Goal: Browse casually

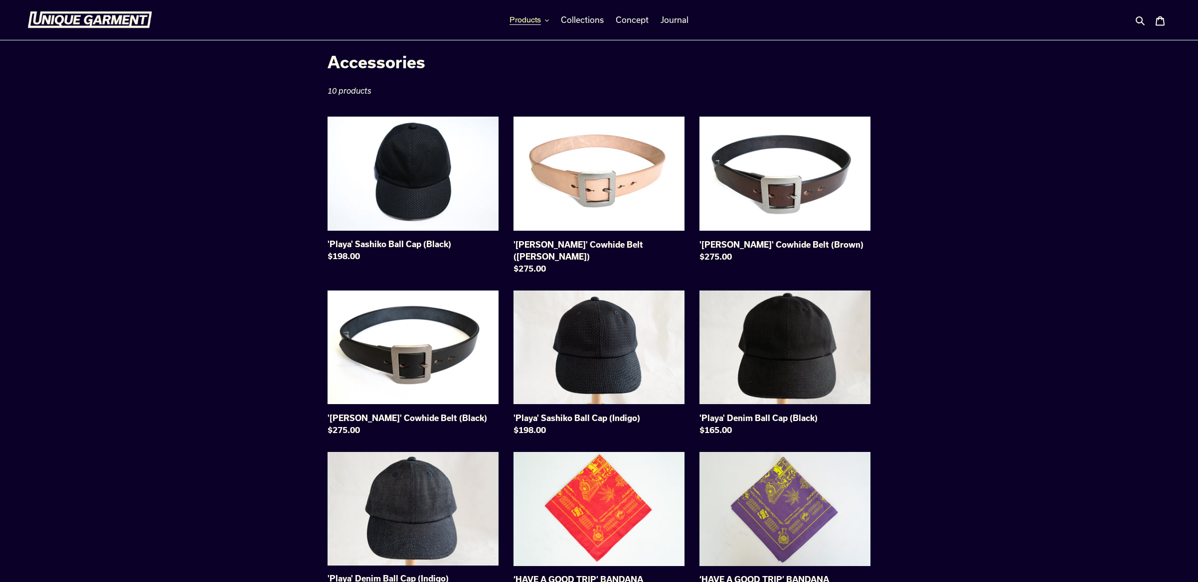
click at [544, 20] on button "Products" at bounding box center [529, 19] width 49 height 15
click at [692, 10] on nav "Products Tees Shirts Sweats & Hoodies Jackets Pants Accessories Collections" at bounding box center [599, 20] width 572 height 40
click at [689, 17] on link "Journal" at bounding box center [675, 19] width 38 height 15
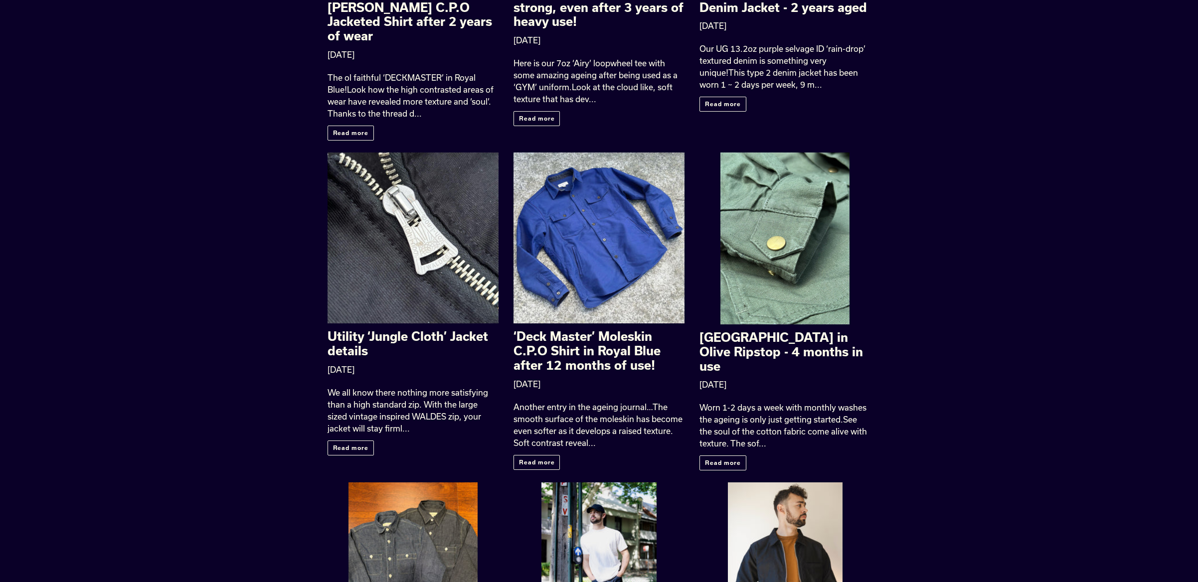
scroll to position [884, 0]
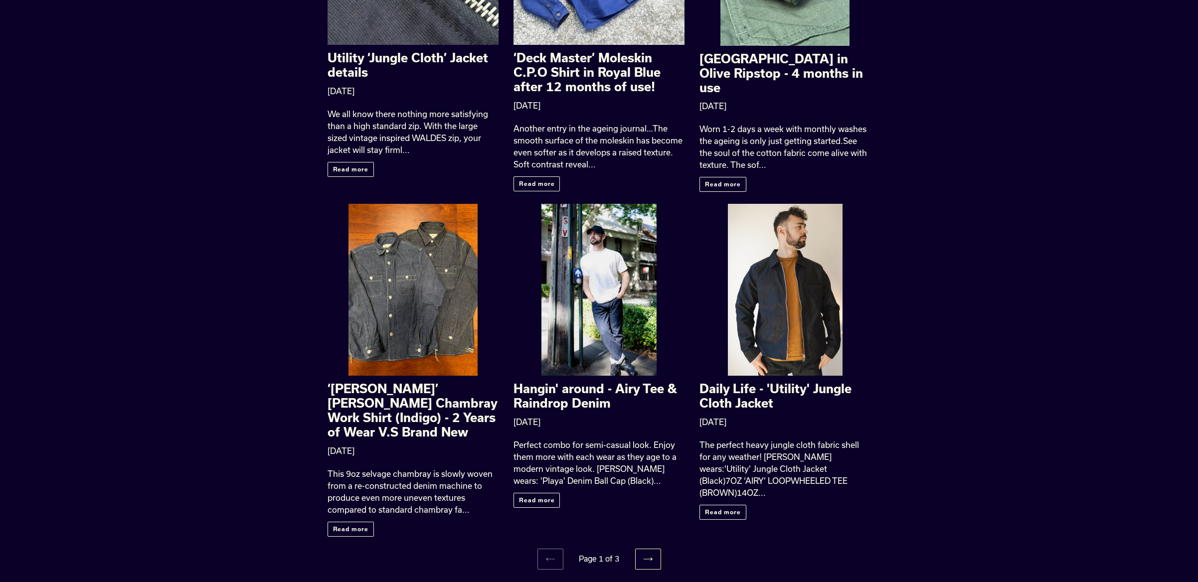
click at [651, 554] on icon at bounding box center [648, 559] width 10 height 10
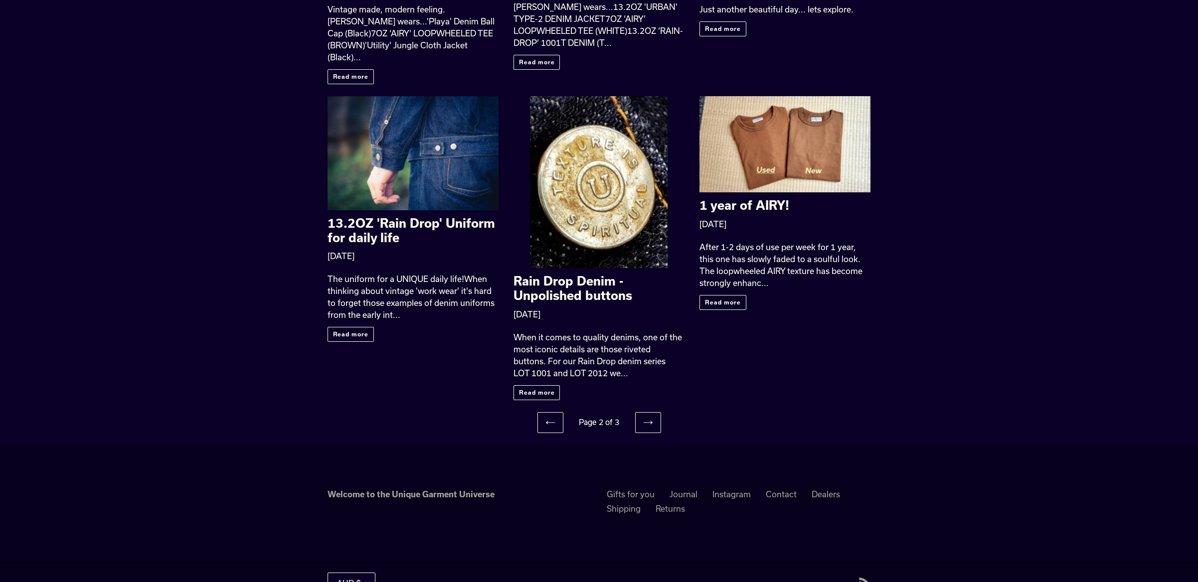
scroll to position [1006, 0]
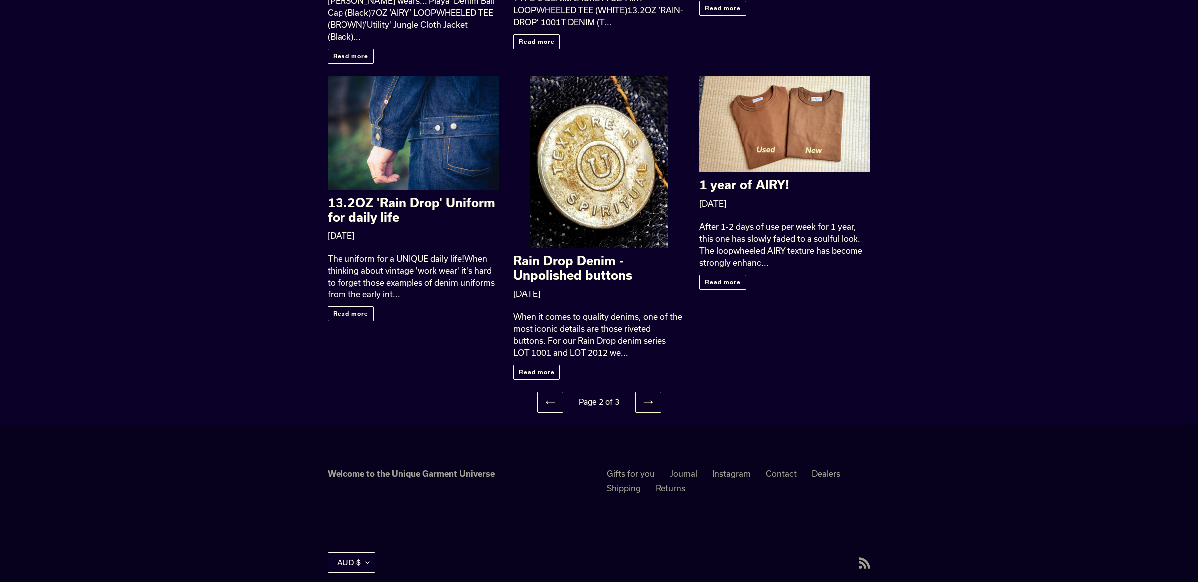
click at [653, 392] on link "Next page" at bounding box center [648, 402] width 26 height 21
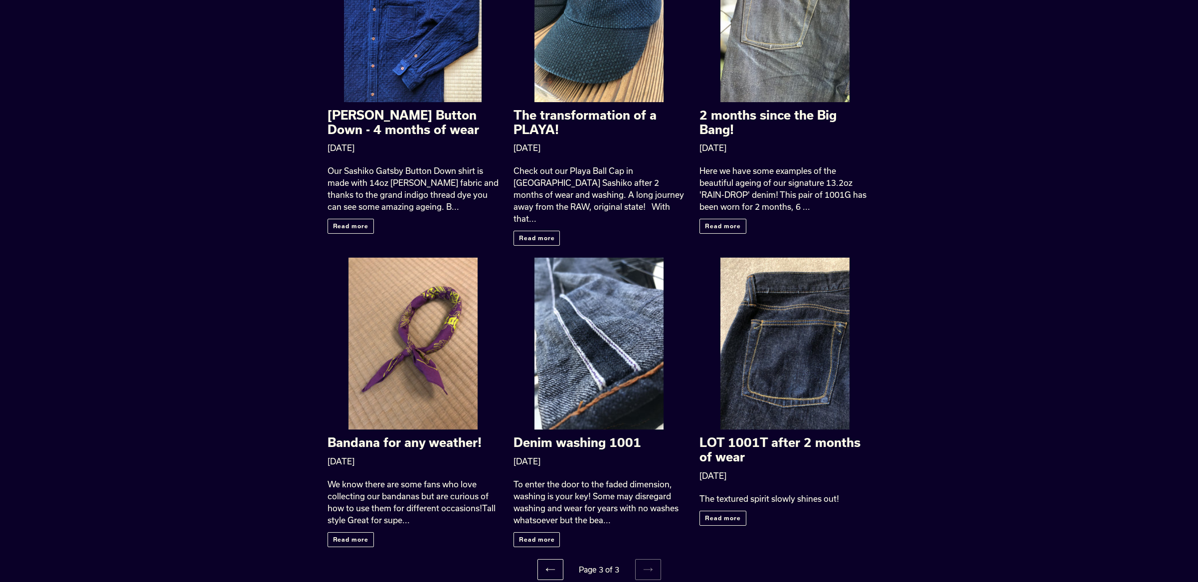
scroll to position [606, 0]
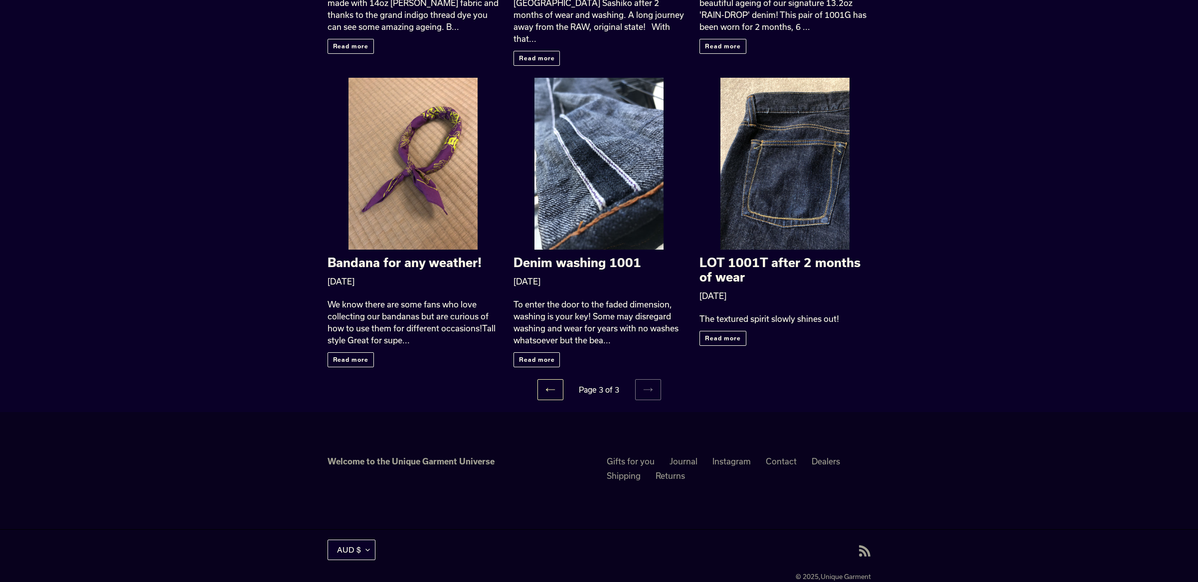
click at [540, 379] on link "Previous page" at bounding box center [550, 389] width 26 height 21
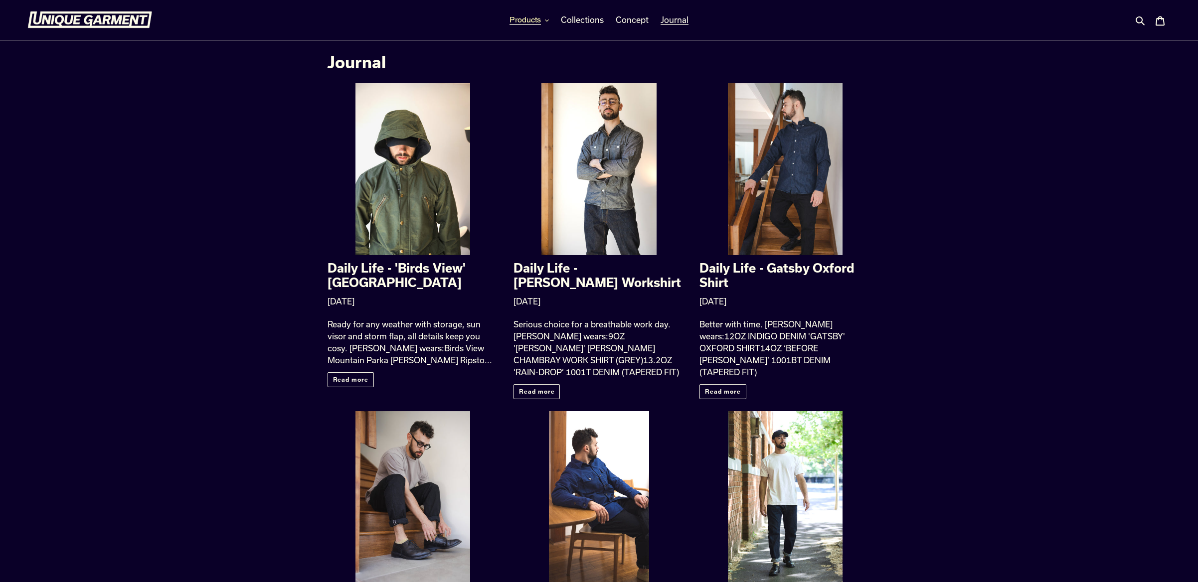
click at [543, 18] on button "Products" at bounding box center [529, 19] width 49 height 15
click at [528, 111] on span "Pants" at bounding box center [523, 113] width 22 height 10
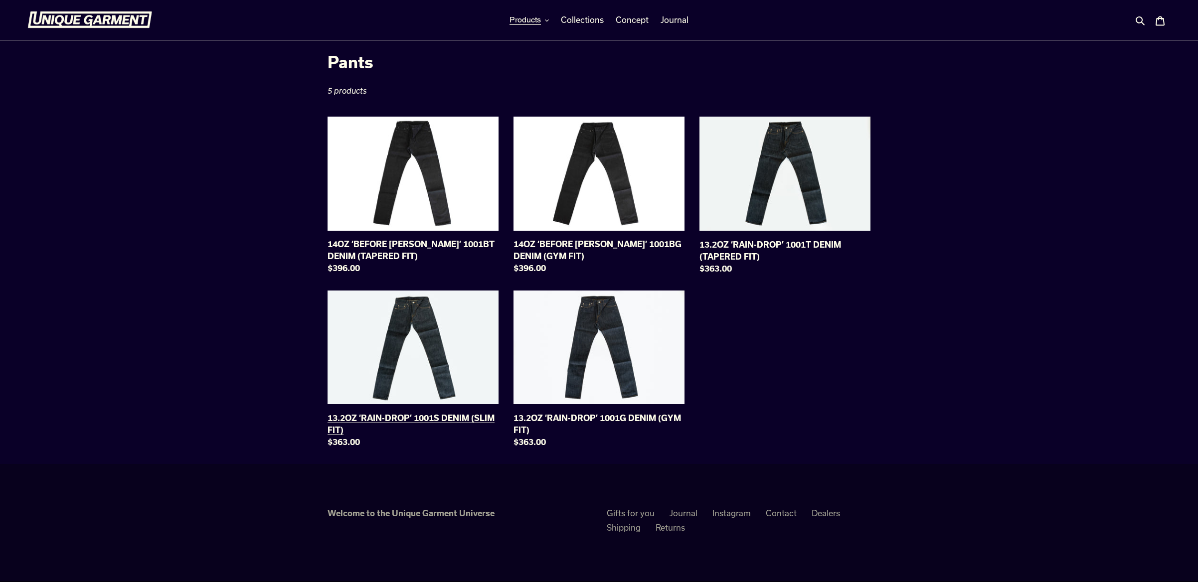
click at [436, 339] on link "13.2OZ ‘RAIN-DROP’ 1001S DENIM (SLIM FIT)" at bounding box center [413, 372] width 171 height 162
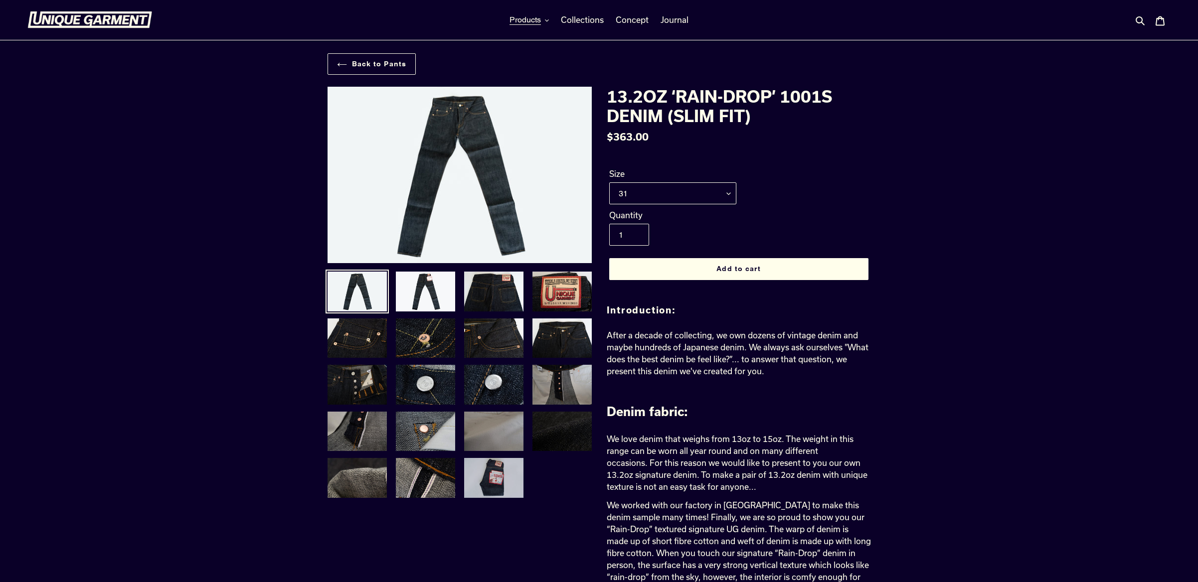
click at [488, 474] on img at bounding box center [493, 478] width 61 height 42
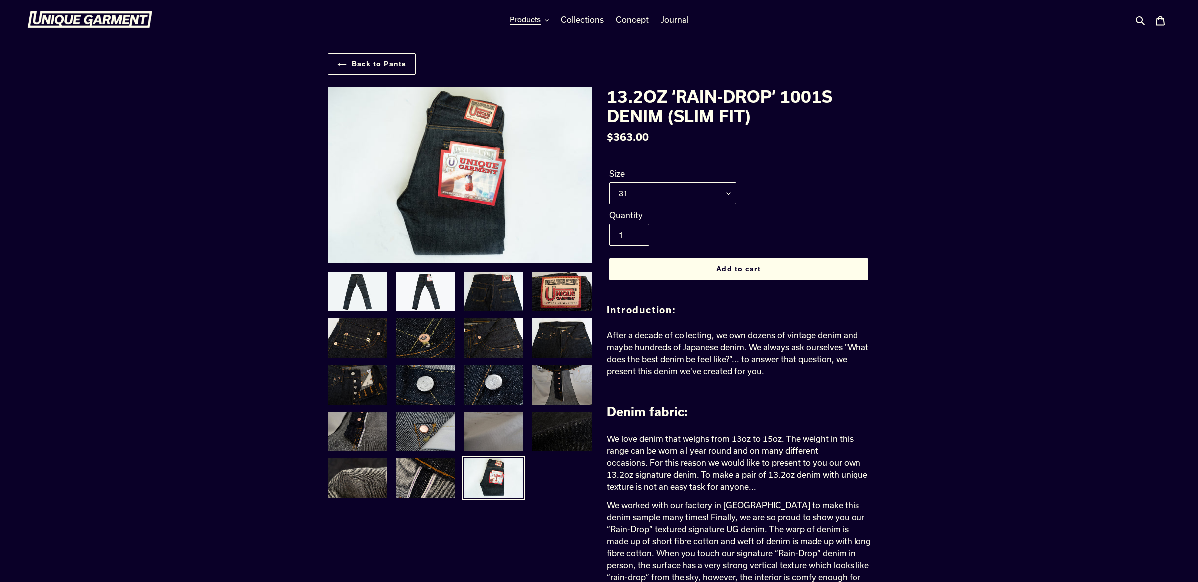
click at [102, 18] on img at bounding box center [89, 19] width 125 height 17
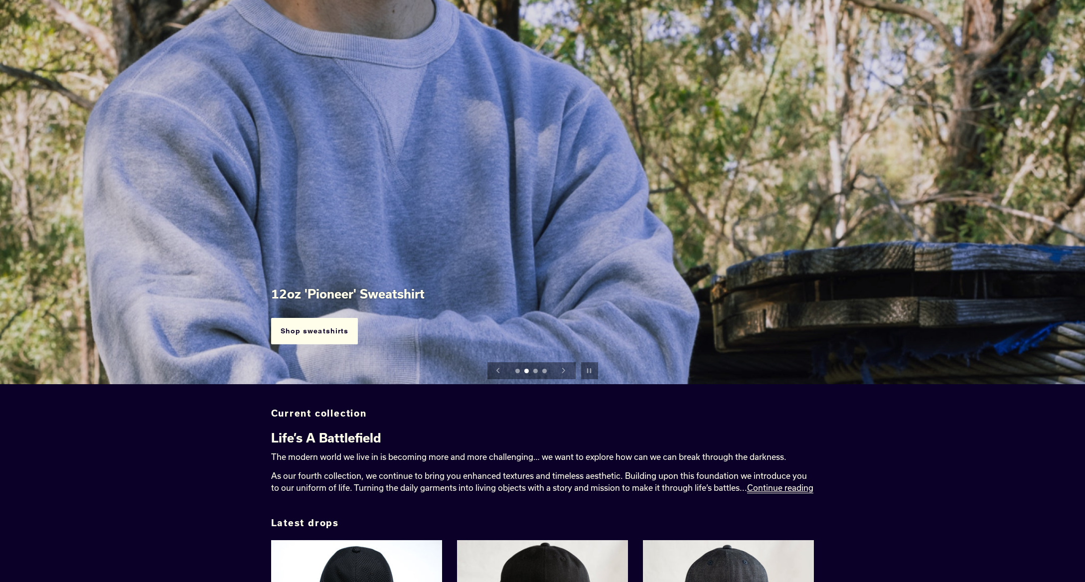
scroll to position [8, 0]
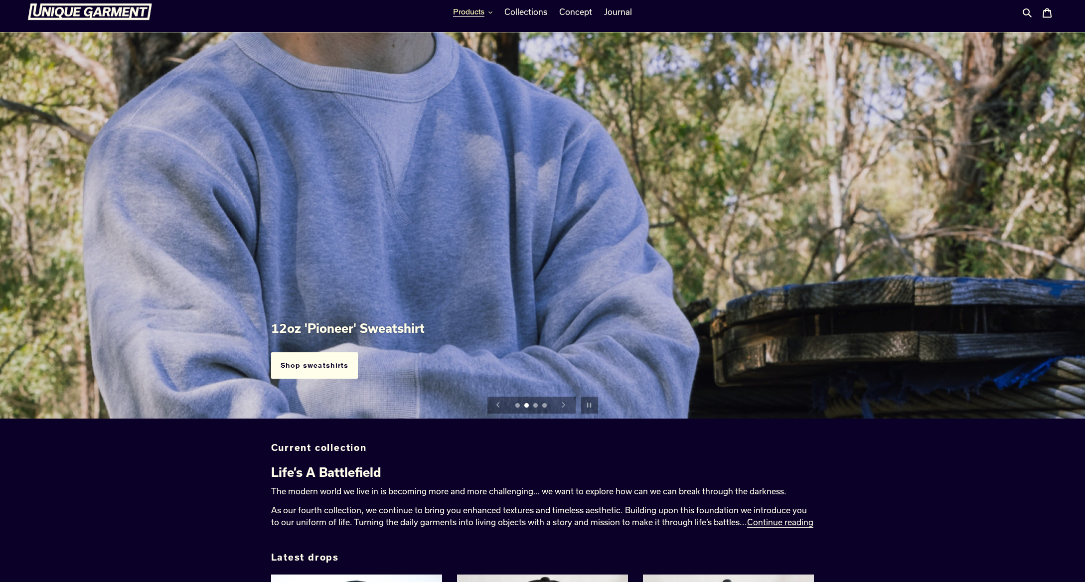
click at [473, 14] on span "Products" at bounding box center [468, 12] width 31 height 10
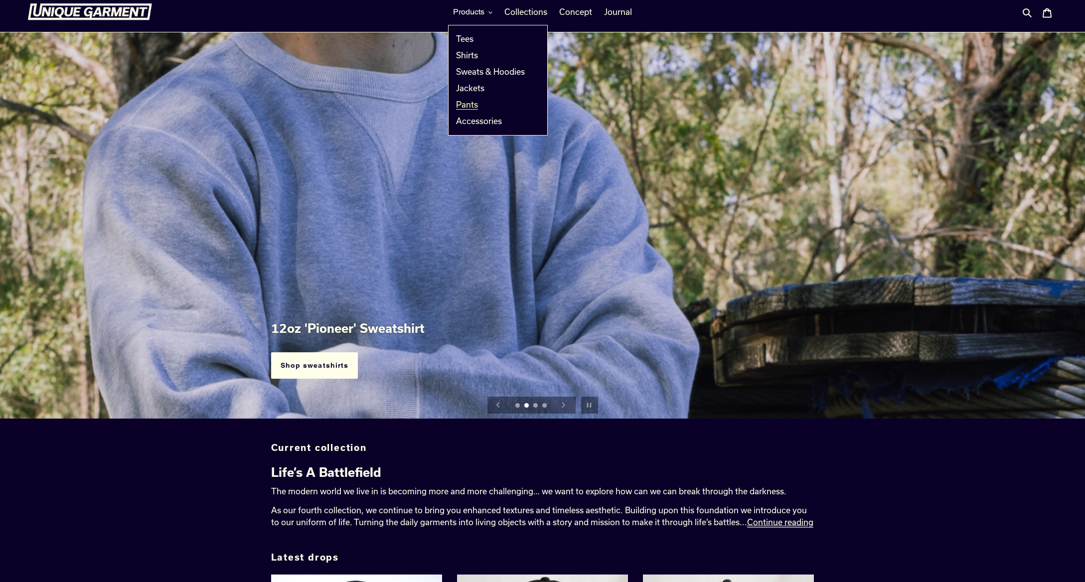
click at [476, 107] on span "Pants" at bounding box center [467, 105] width 22 height 10
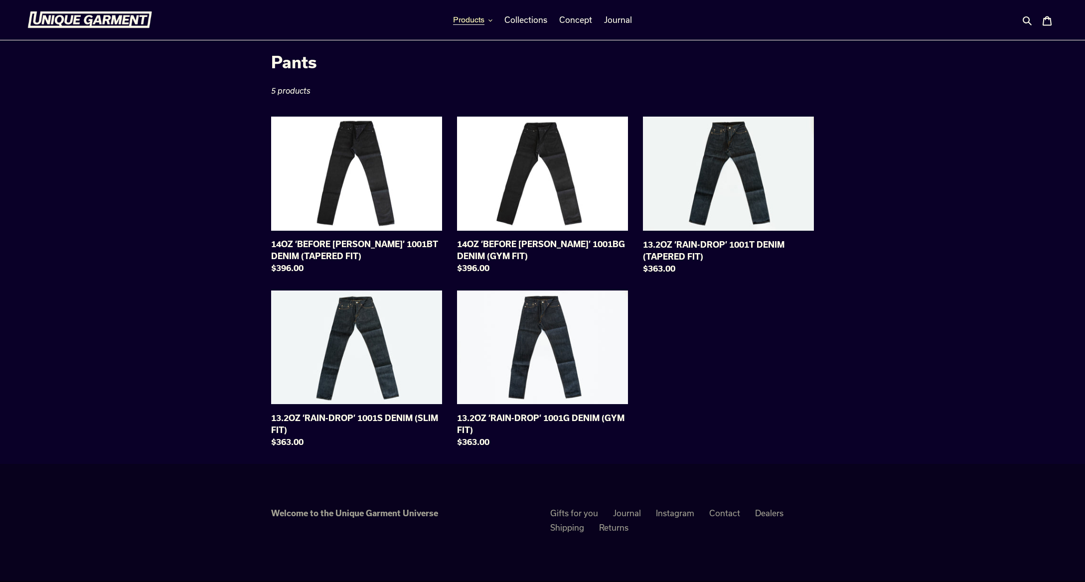
click at [489, 20] on icon "button" at bounding box center [491, 20] width 4 height 2
click at [483, 77] on span "Sweats & Hoodies" at bounding box center [490, 80] width 69 height 10
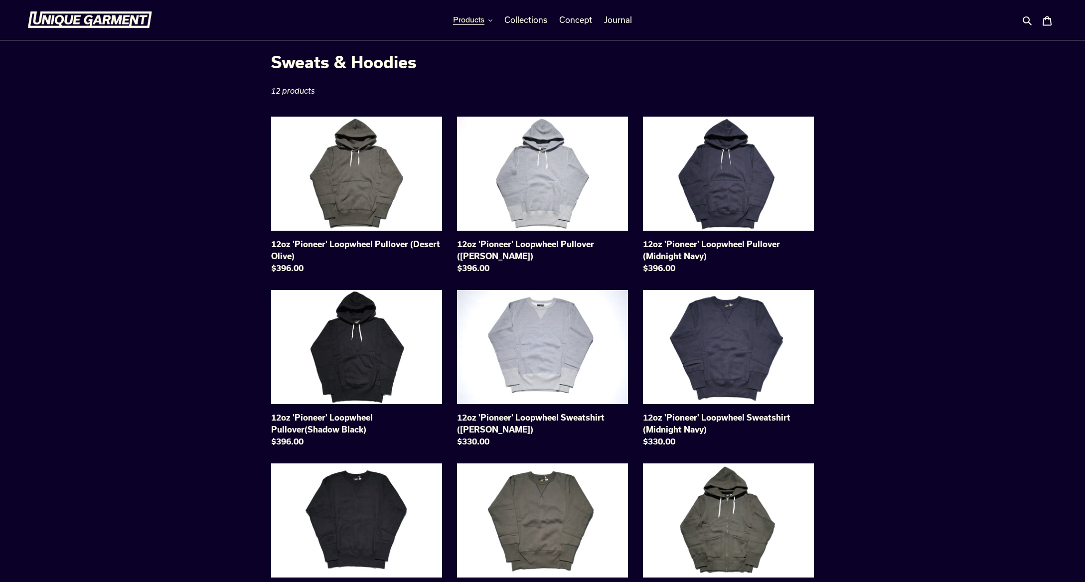
click at [485, 18] on span "Products" at bounding box center [468, 20] width 31 height 10
click at [476, 127] on span "Accessories" at bounding box center [479, 129] width 46 height 10
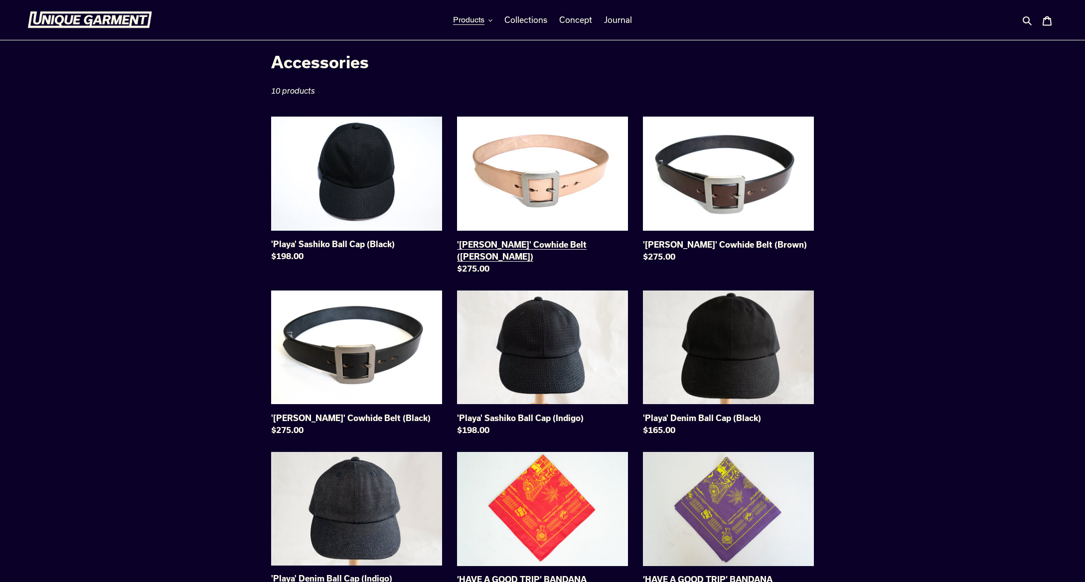
click at [539, 153] on link "'[PERSON_NAME]' Cowhide Belt ([PERSON_NAME])" at bounding box center [542, 198] width 171 height 162
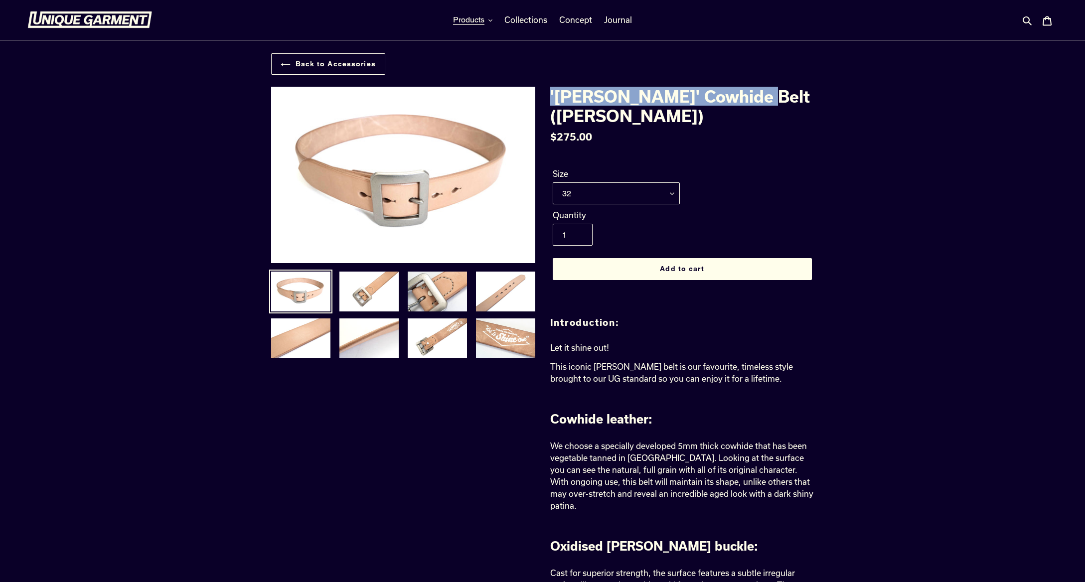
drag, startPoint x: 742, startPoint y: 97, endPoint x: 613, endPoint y: 8, distance: 156.7
copy h1 "'[PERSON_NAME]' Cowhide Belt"
click at [490, 17] on button "Products" at bounding box center [472, 19] width 49 height 15
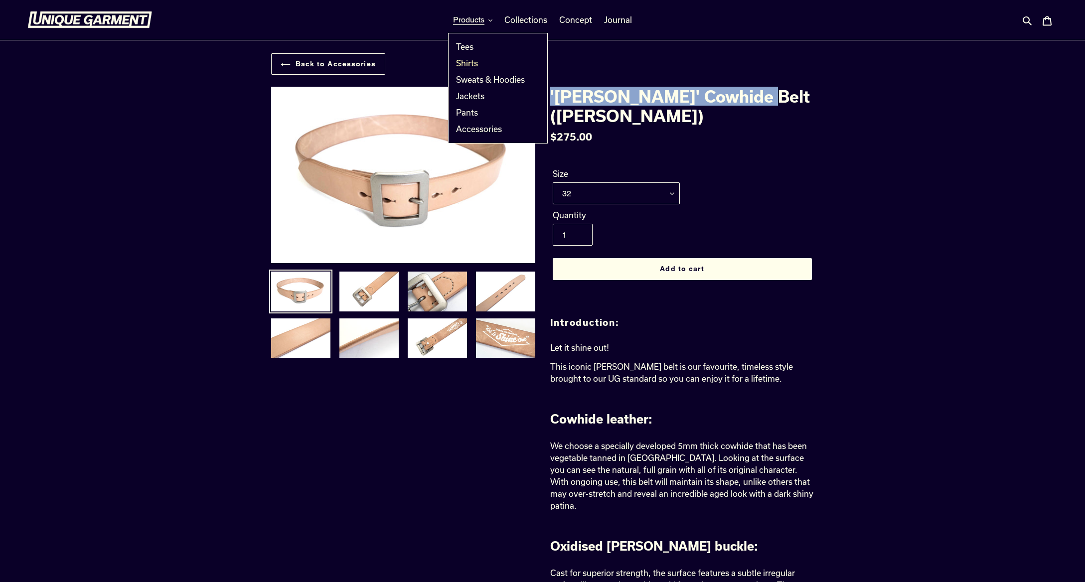
click at [475, 64] on span "Shirts" at bounding box center [467, 63] width 22 height 10
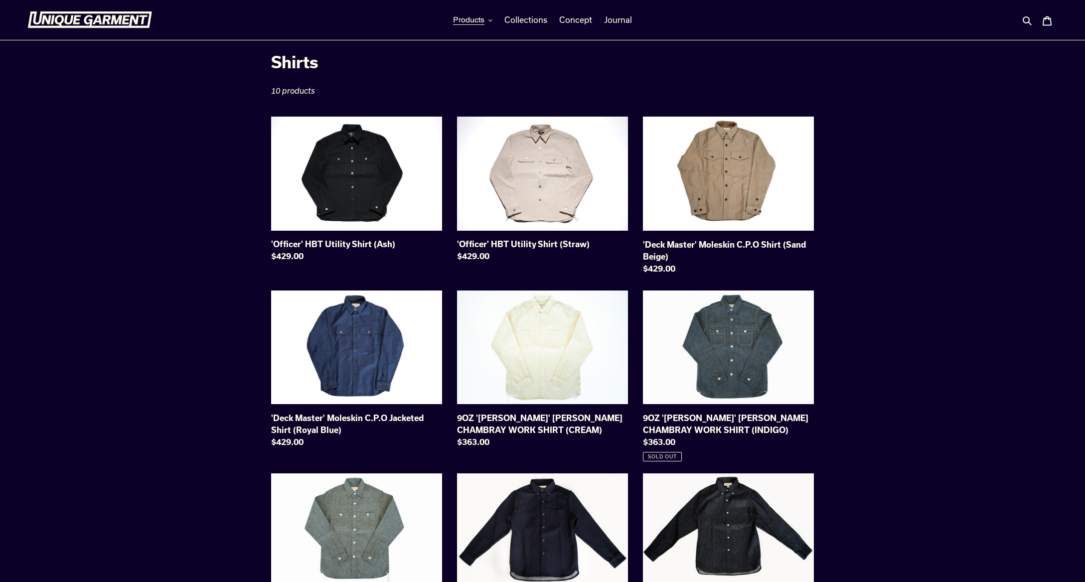
click at [354, 509] on link "9OZ '[PERSON_NAME]' [PERSON_NAME] CHAMBRAY WORK SHIRT (GREY)" at bounding box center [356, 555] width 171 height 162
click at [554, 332] on link "9OZ 'STANLEY' SELVAGE CHAMBRAY WORK SHIRT (CREAM)" at bounding box center [542, 372] width 171 height 162
click at [494, 22] on button "Products" at bounding box center [472, 19] width 49 height 15
click at [483, 94] on span "Jackets" at bounding box center [470, 96] width 28 height 10
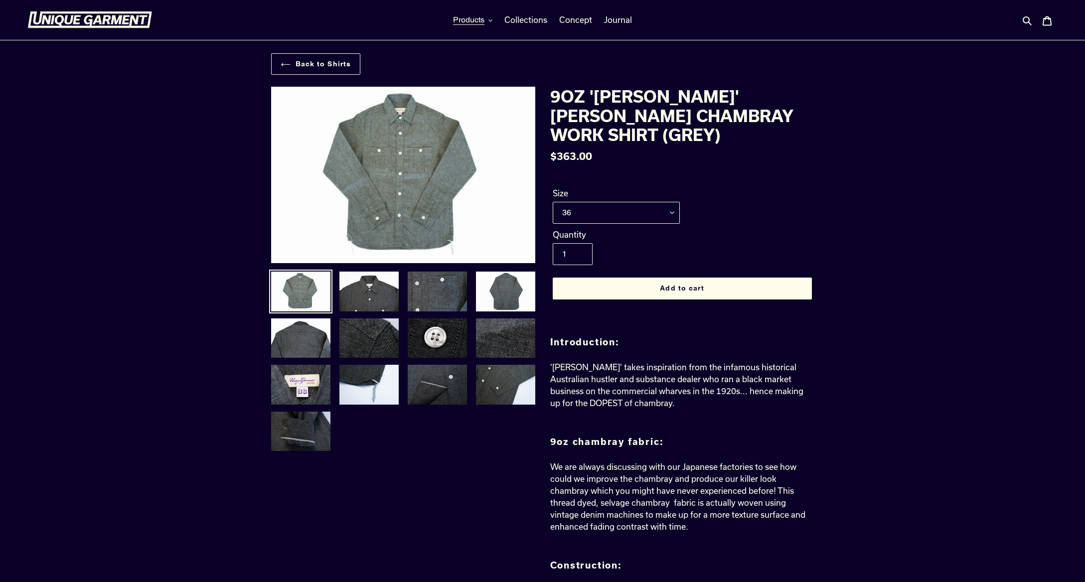
click at [639, 198] on label "Size" at bounding box center [616, 193] width 127 height 12
click at [639, 202] on select "36 38 40 42 44" at bounding box center [616, 213] width 127 height 22
click at [636, 206] on select "36 38 40 42 44" at bounding box center [616, 213] width 127 height 22
click at [553, 202] on select "36 38 40 42 44" at bounding box center [616, 213] width 127 height 22
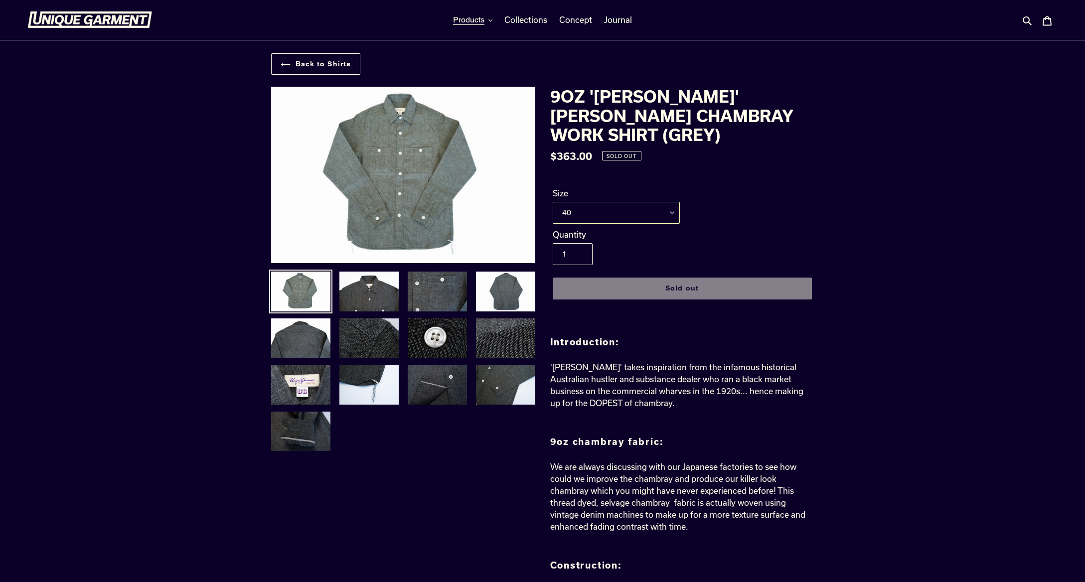
click at [632, 216] on select "36 38 40 42 44" at bounding box center [616, 213] width 127 height 22
click at [553, 202] on select "36 38 40 42 44" at bounding box center [616, 213] width 127 height 22
click at [632, 214] on select "36 38 40 42 44" at bounding box center [616, 213] width 127 height 22
click at [553, 202] on select "36 38 40 42 44" at bounding box center [616, 213] width 127 height 22
click at [638, 209] on select "36 38 40 42 44" at bounding box center [616, 213] width 127 height 22
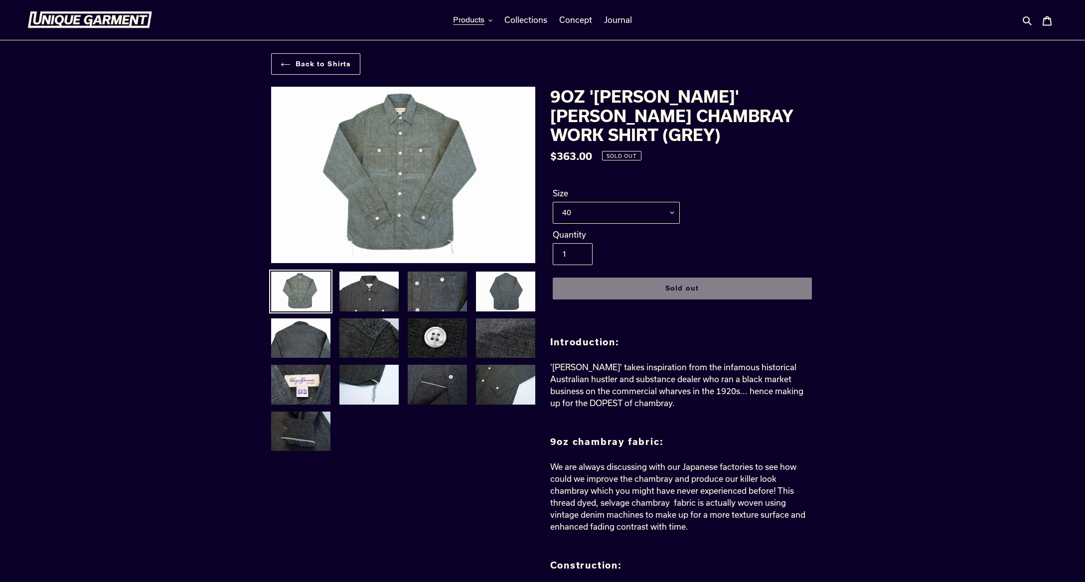
click at [553, 202] on select "36 38 40 42 44" at bounding box center [616, 213] width 127 height 22
click at [641, 214] on select "36 38 40 42 44" at bounding box center [616, 213] width 127 height 22
click at [553, 202] on select "36 38 40 42 44" at bounding box center [616, 213] width 127 height 22
click at [642, 212] on select "36 38 40 42 44" at bounding box center [616, 213] width 127 height 22
select select "36"
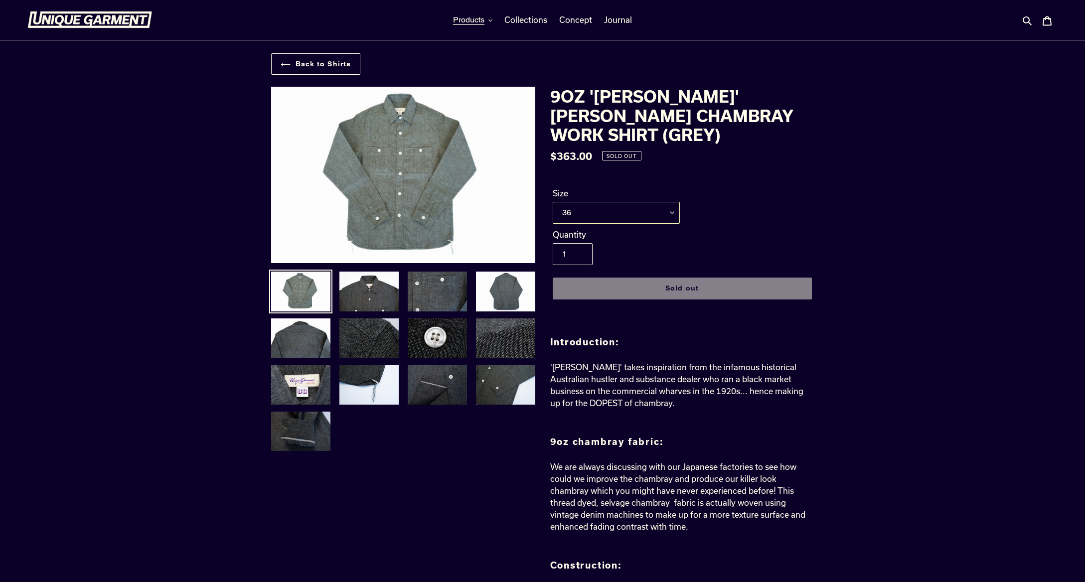
click at [553, 202] on select "36 38 40 42 44" at bounding box center [616, 213] width 127 height 22
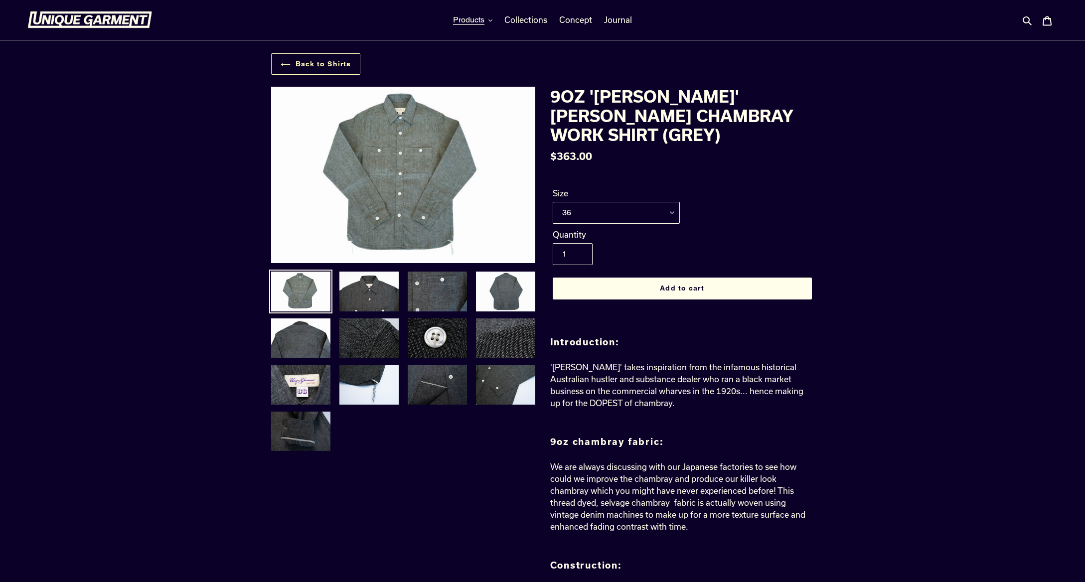
click at [316, 59] on link "Back to Shirts" at bounding box center [316, 63] width 90 height 21
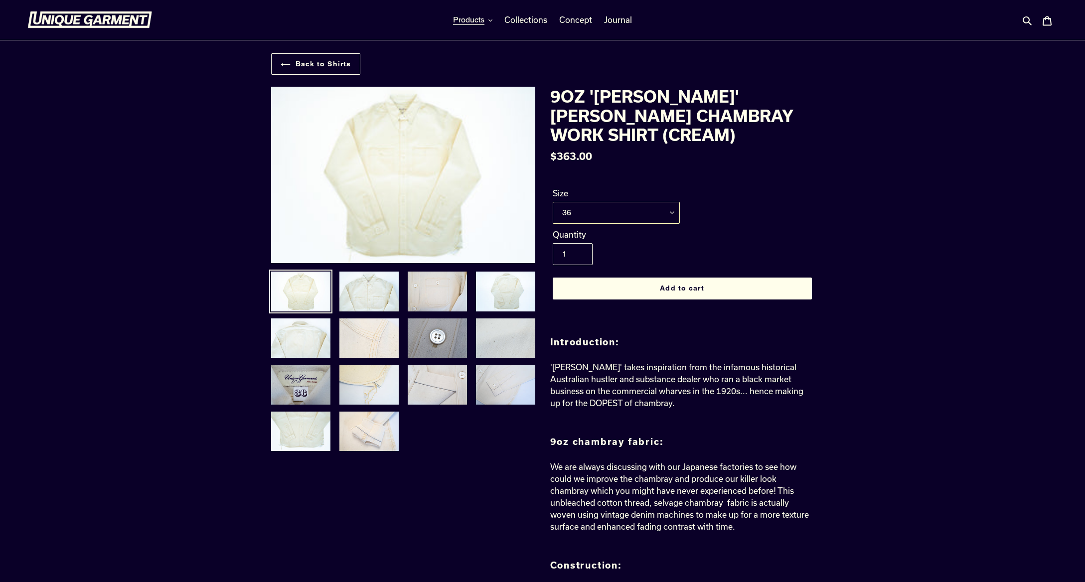
click at [646, 208] on select "36 38 40 42 44" at bounding box center [616, 213] width 127 height 22
click at [553, 202] on select "36 38 40 42 44" at bounding box center [616, 213] width 127 height 22
click at [623, 216] on select "36 38 40 42 44" at bounding box center [616, 213] width 127 height 22
click at [553, 202] on select "36 38 40 42 44" at bounding box center [616, 213] width 127 height 22
click at [619, 212] on select "36 38 40 42 44" at bounding box center [616, 213] width 127 height 22
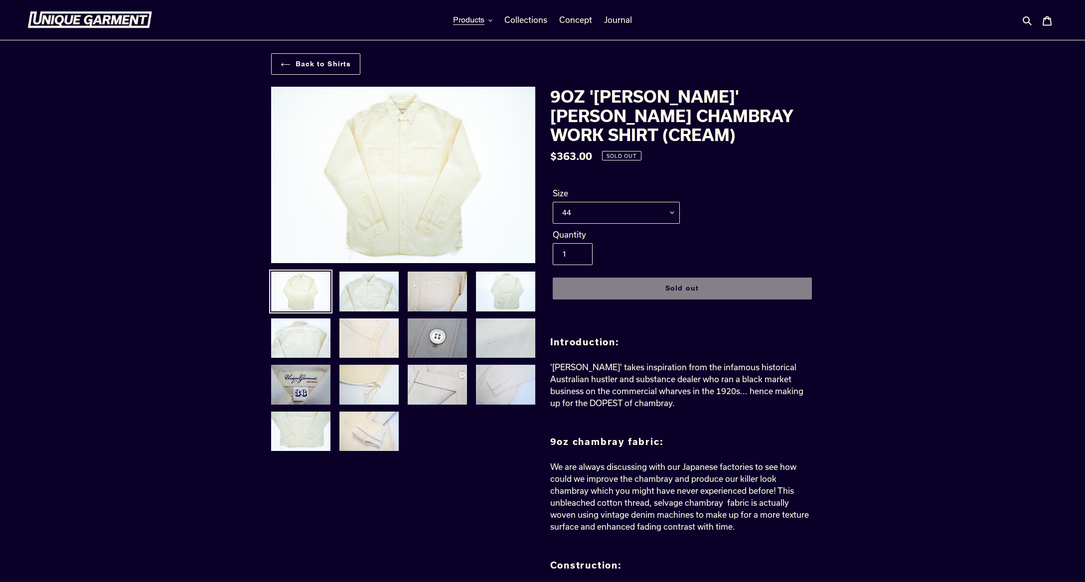
click at [553, 202] on select "36 38 40 42 44" at bounding box center [616, 213] width 127 height 22
click at [622, 205] on select "36 38 40 42 44" at bounding box center [616, 213] width 127 height 22
select select "42"
click at [553, 202] on select "36 38 40 42 44" at bounding box center [616, 213] width 127 height 22
click at [292, 66] on link "Back to Shirts" at bounding box center [316, 63] width 90 height 21
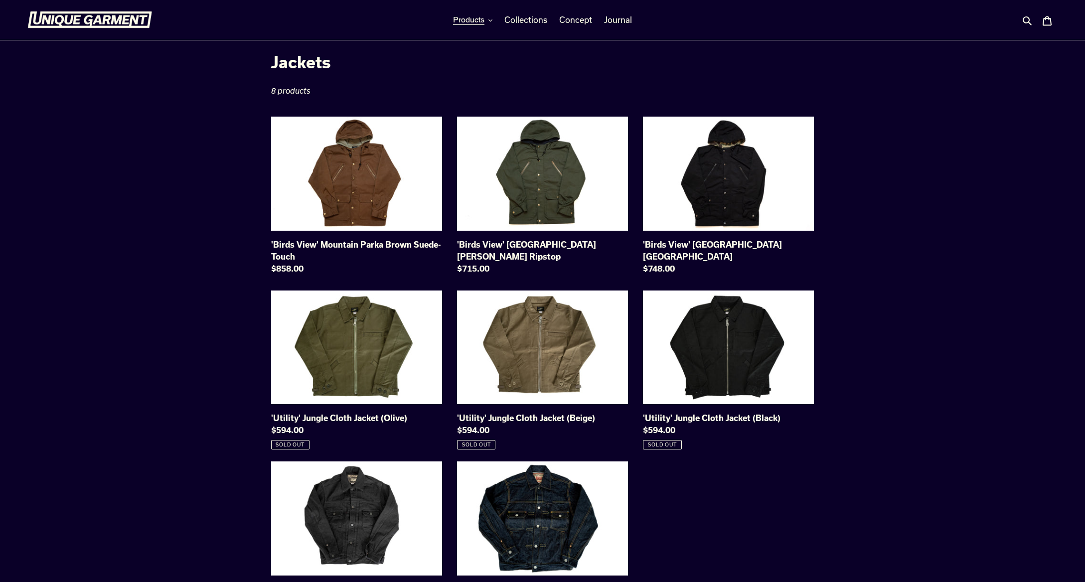
click at [131, 29] on div at bounding box center [156, 20] width 258 height 40
click at [136, 17] on img at bounding box center [89, 19] width 125 height 17
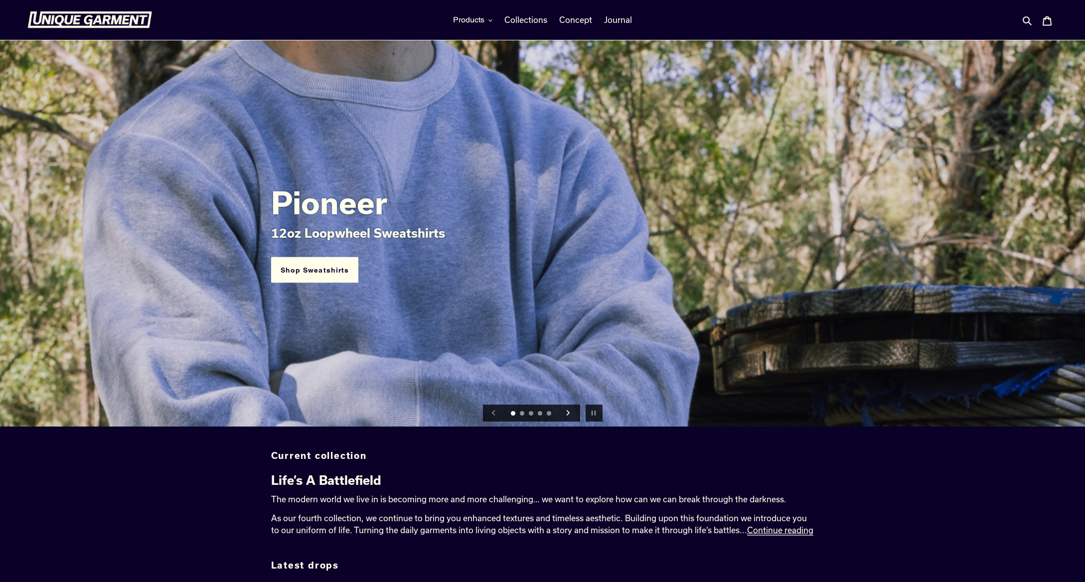
click at [570, 414] on icon "Next slide" at bounding box center [567, 412] width 5 height 5
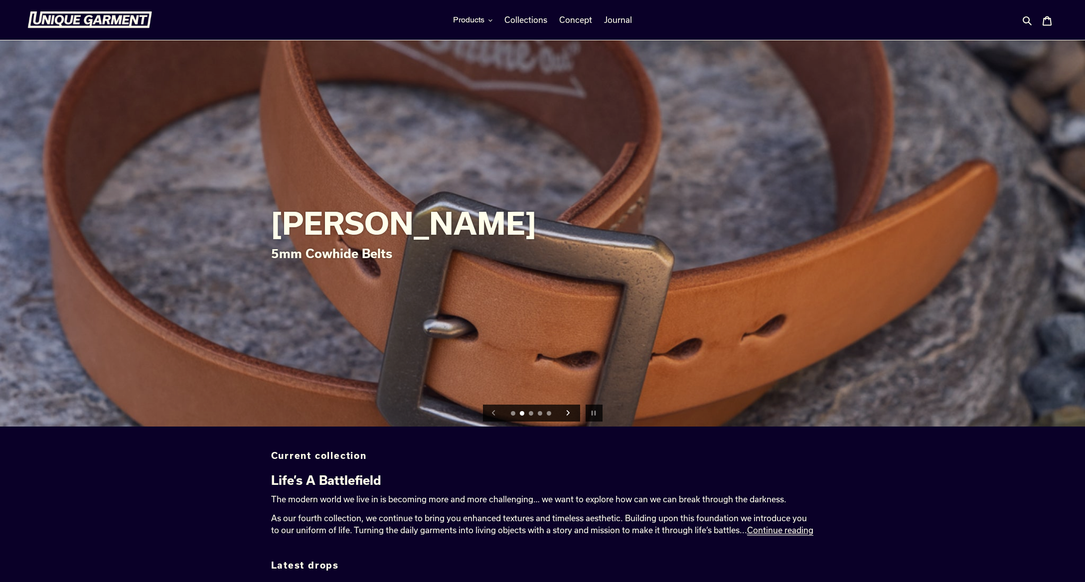
click at [570, 414] on icon "Next slide" at bounding box center [567, 412] width 5 height 5
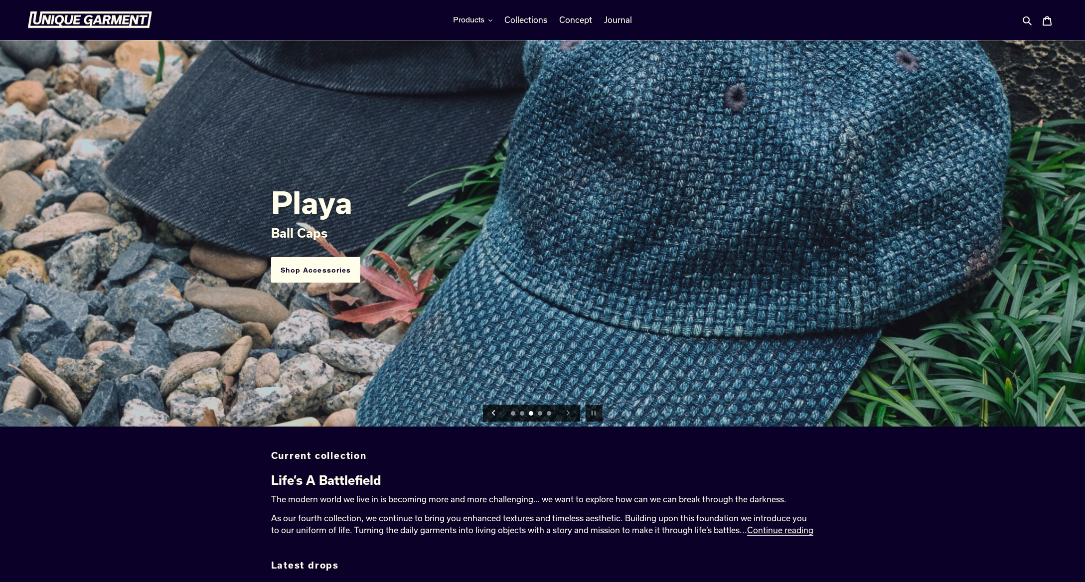
click at [491, 414] on icon "Previous slide" at bounding box center [493, 412] width 5 height 5
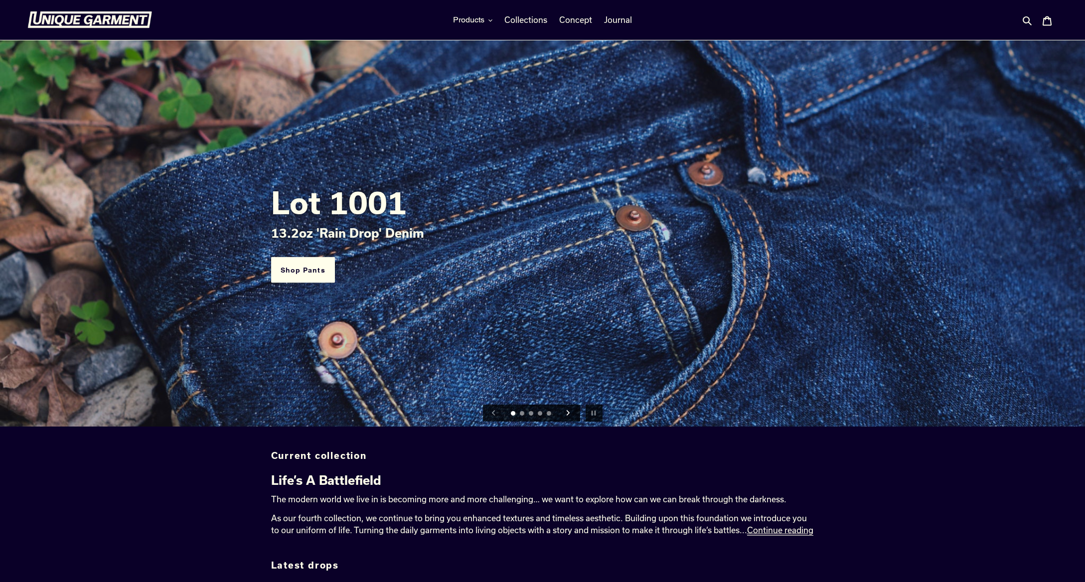
click at [570, 414] on icon "Next slide" at bounding box center [567, 412] width 5 height 5
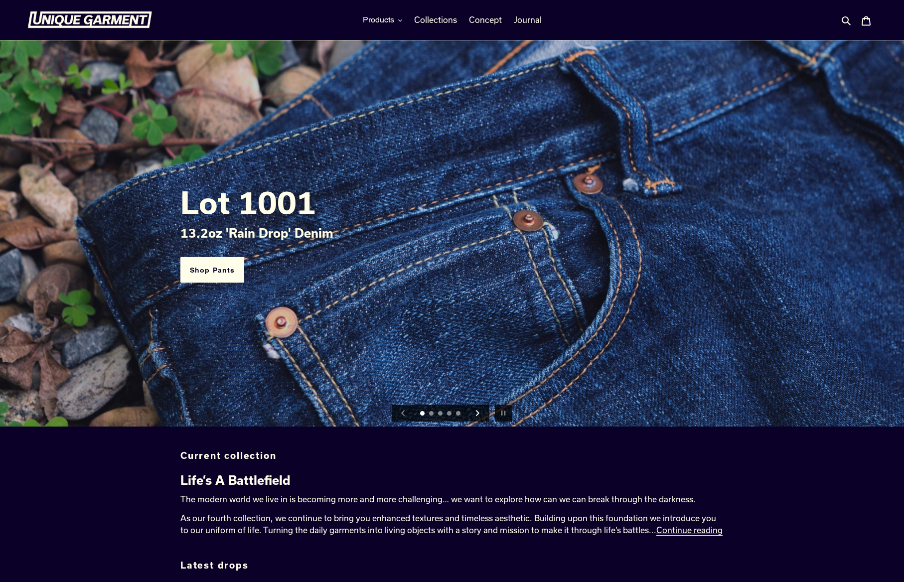
click at [478, 414] on icon "Next slide" at bounding box center [477, 413] width 3 height 5
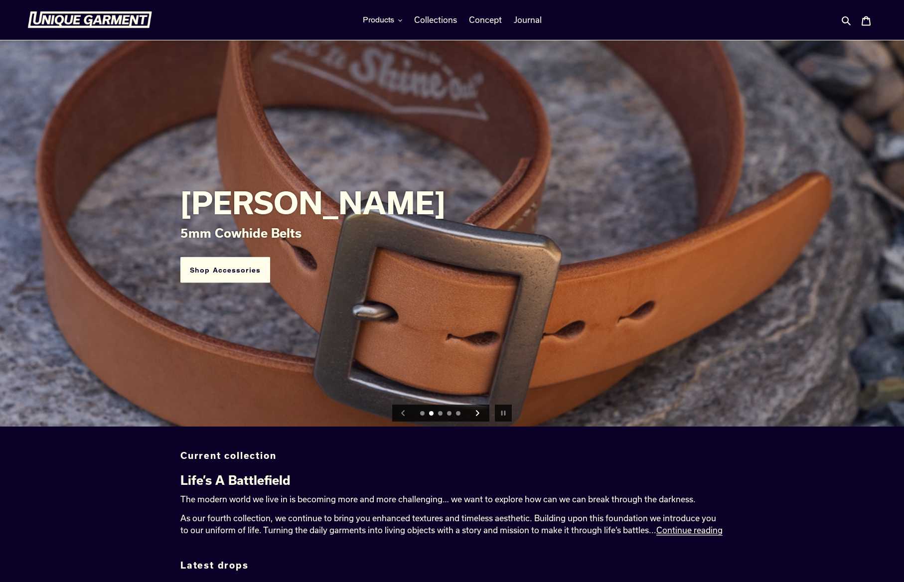
click at [478, 414] on icon "Next slide" at bounding box center [477, 413] width 3 height 5
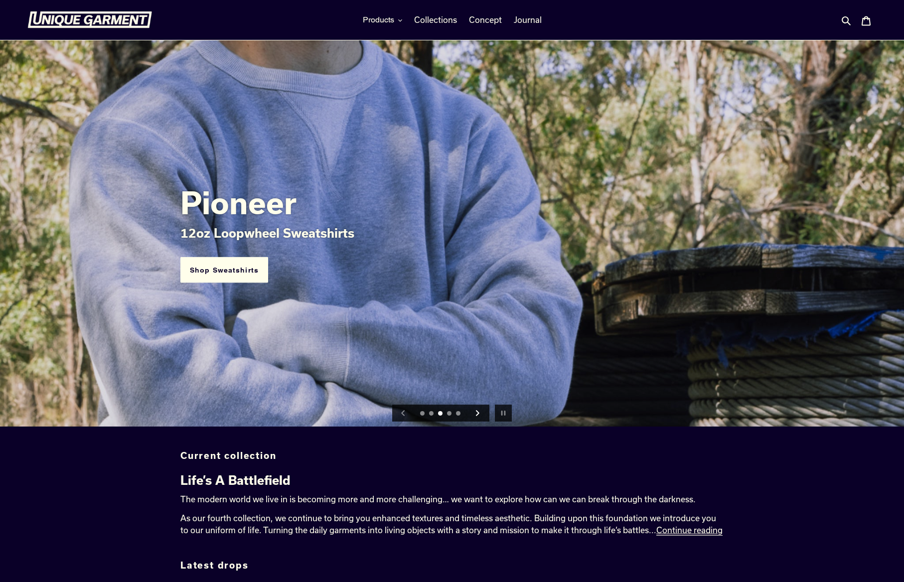
click at [478, 414] on icon "Next slide" at bounding box center [477, 413] width 3 height 5
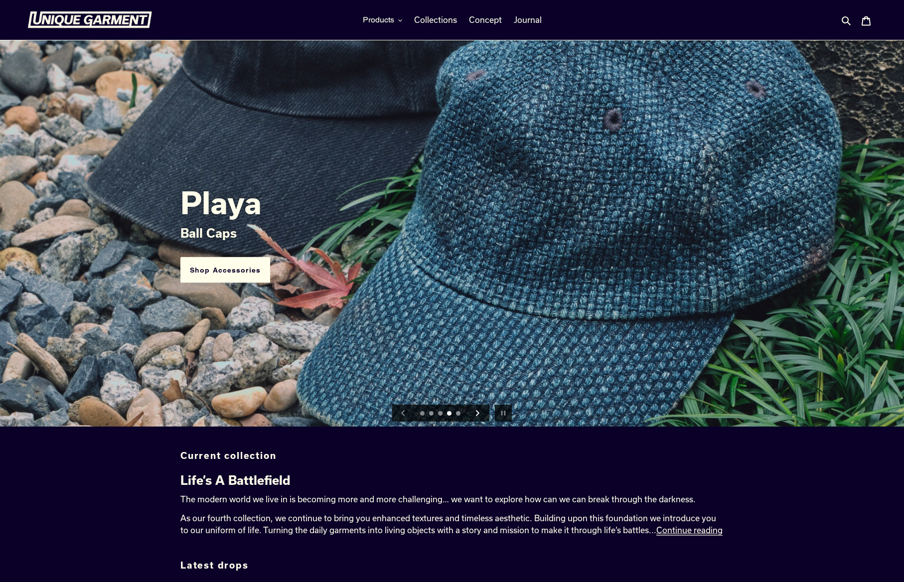
click at [477, 414] on icon "Next slide" at bounding box center [477, 412] width 5 height 5
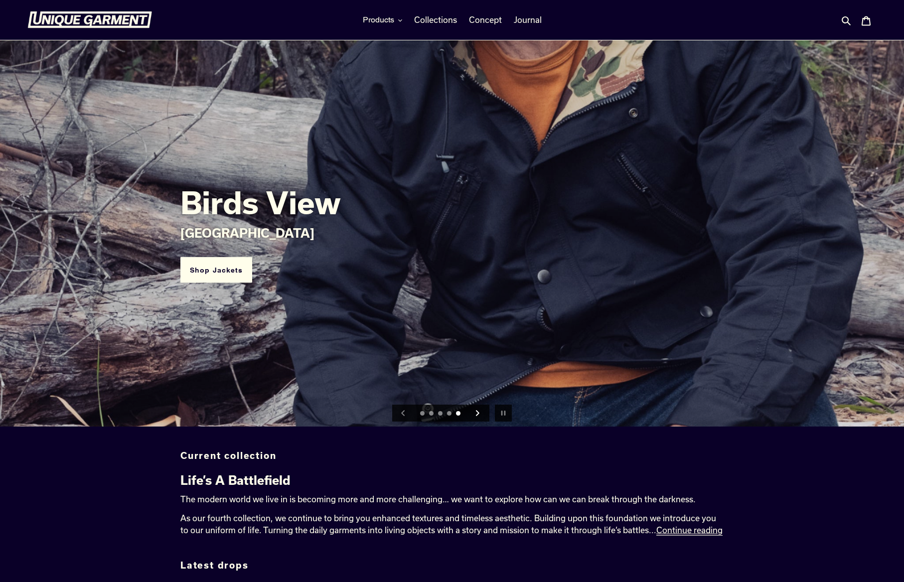
click at [477, 414] on icon "Next slide" at bounding box center [477, 412] width 5 height 5
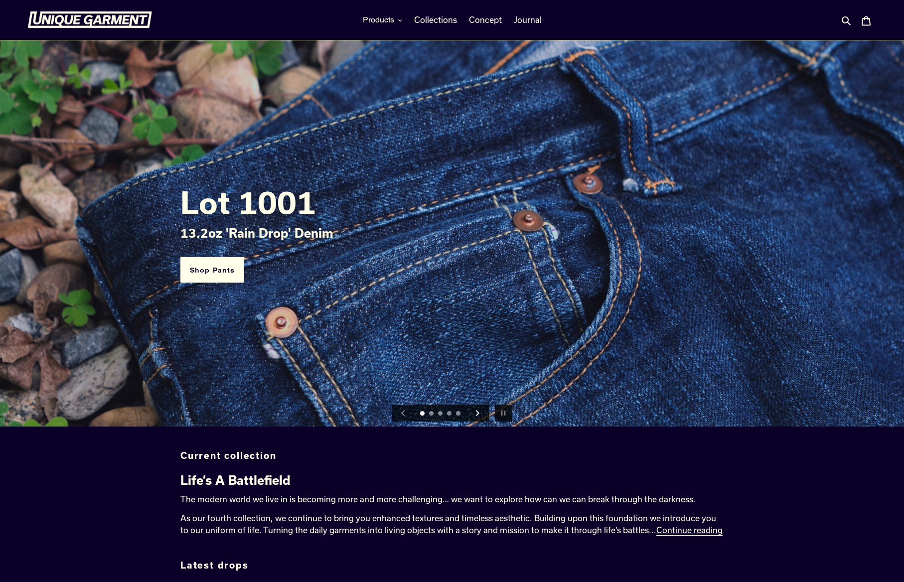
click at [477, 414] on icon "Next slide" at bounding box center [477, 412] width 5 height 5
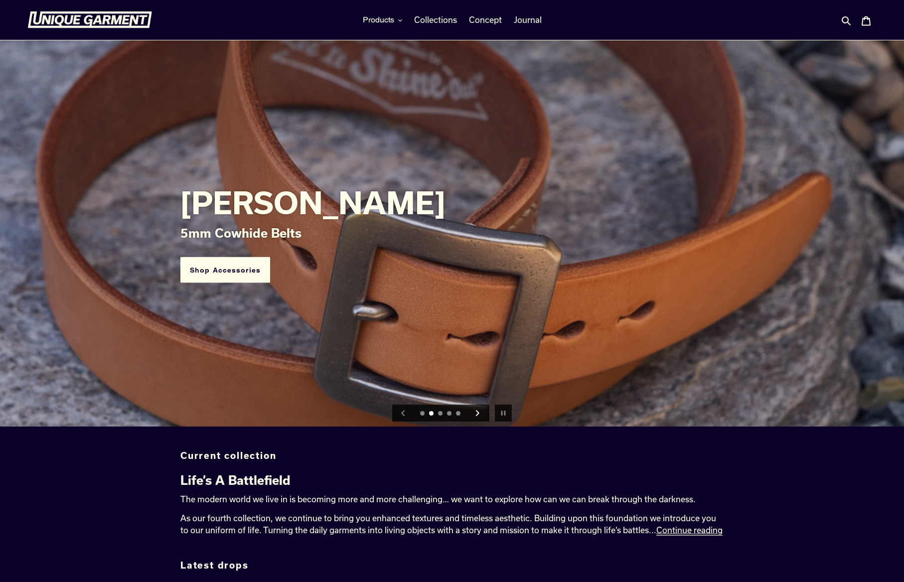
click at [477, 414] on icon "Next slide" at bounding box center [477, 412] width 5 height 5
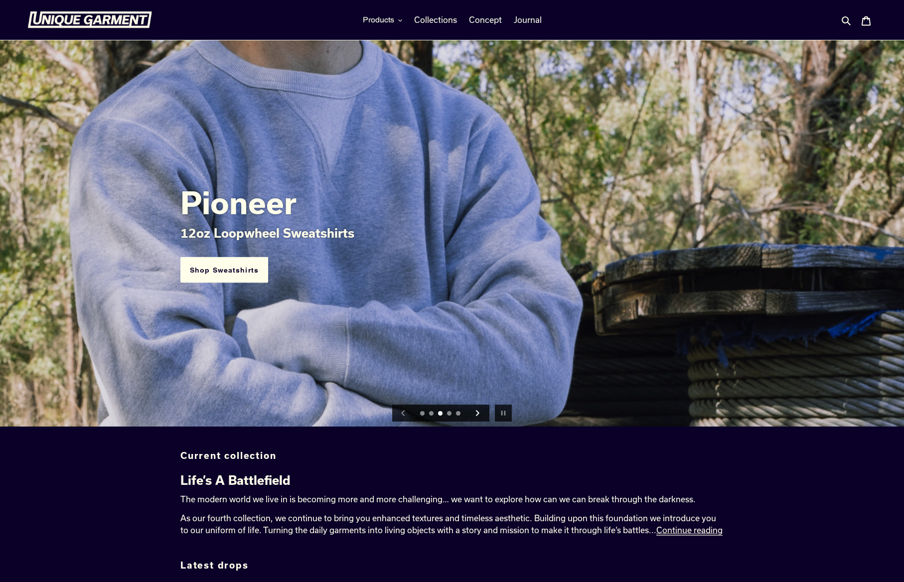
click at [477, 414] on icon "Next slide" at bounding box center [477, 412] width 5 height 5
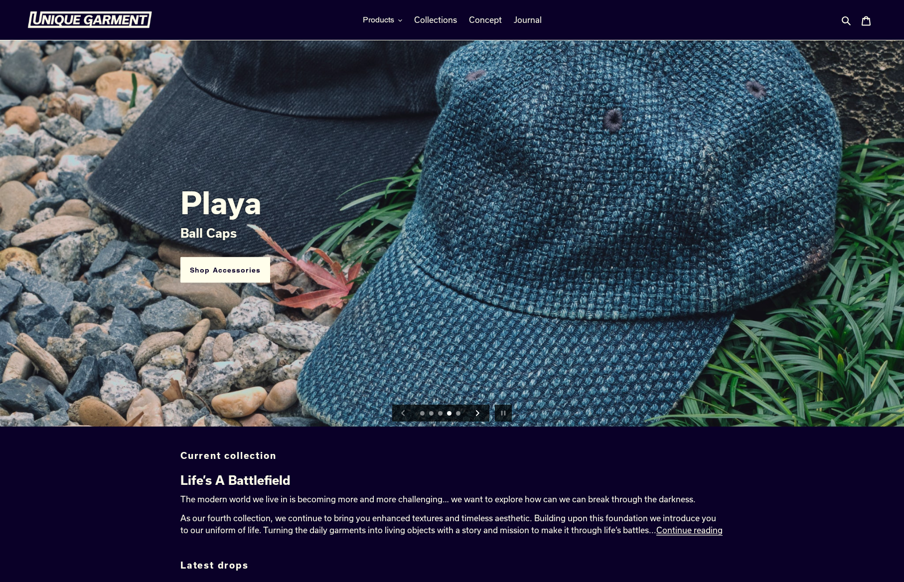
click at [477, 414] on icon "Next slide" at bounding box center [477, 412] width 5 height 5
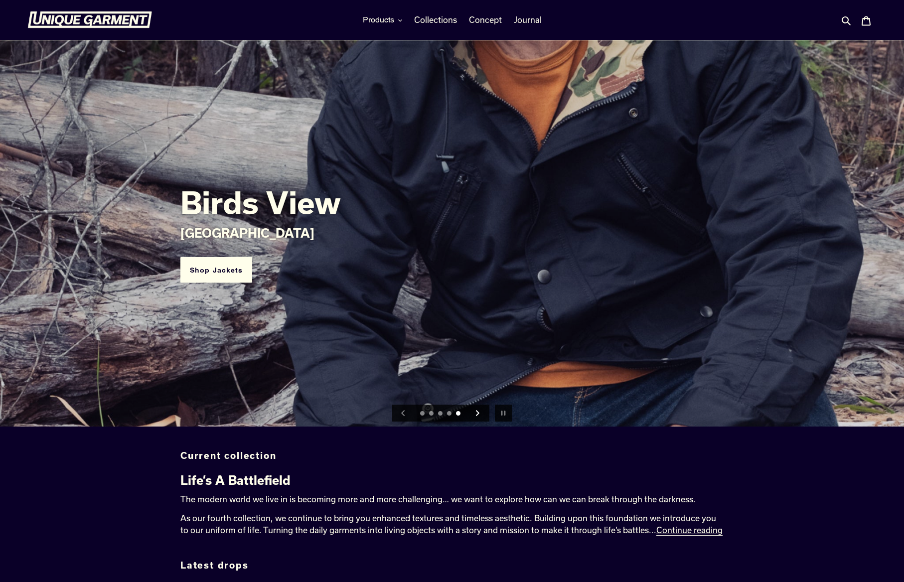
click at [477, 414] on icon "Next slide" at bounding box center [477, 412] width 5 height 5
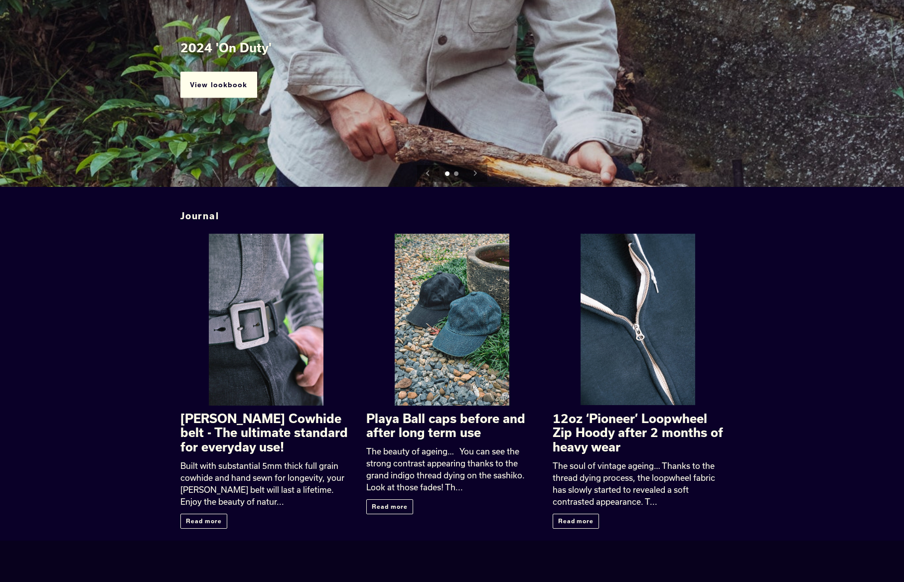
scroll to position [992, 0]
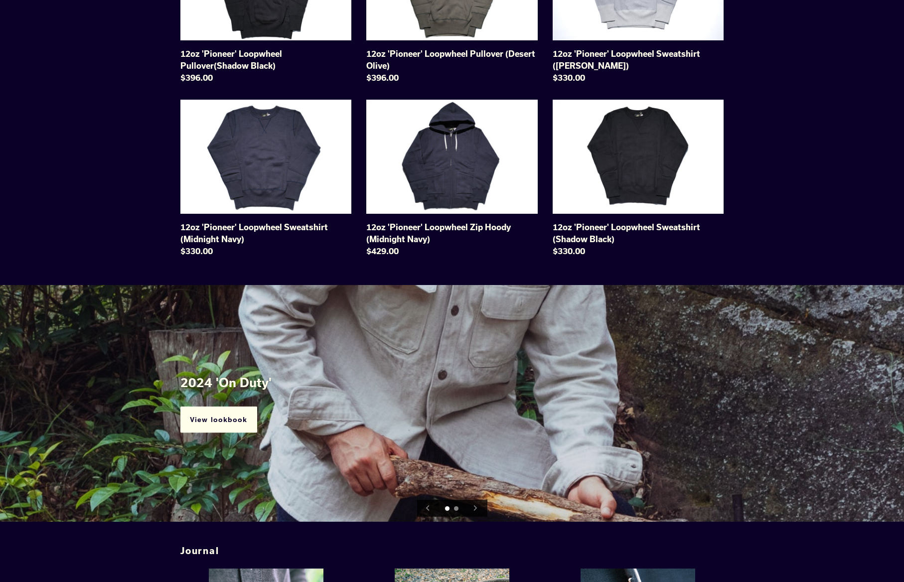
click at [482, 506] on button "Next slide" at bounding box center [476, 509] width 22 height 22
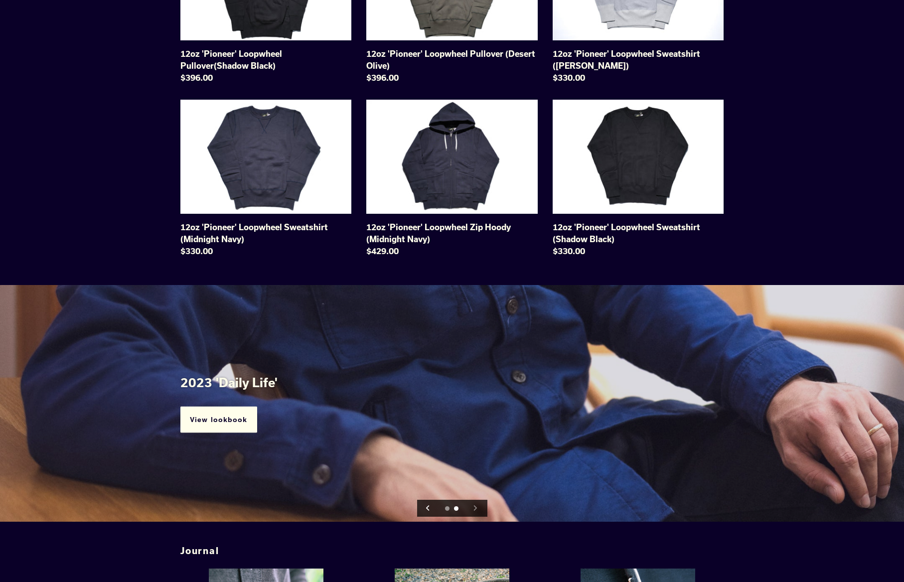
click at [428, 511] on icon "Previous slide" at bounding box center [427, 508] width 3 height 5
